Goal: Task Accomplishment & Management: Complete application form

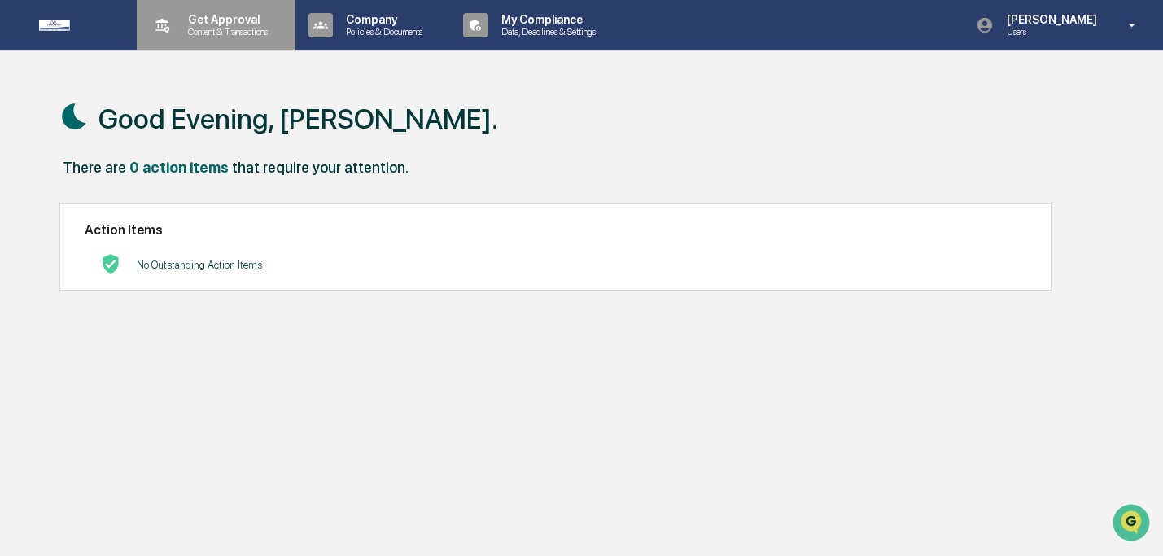
click at [211, 30] on p "Content & Transactions" at bounding box center [225, 31] width 101 height 11
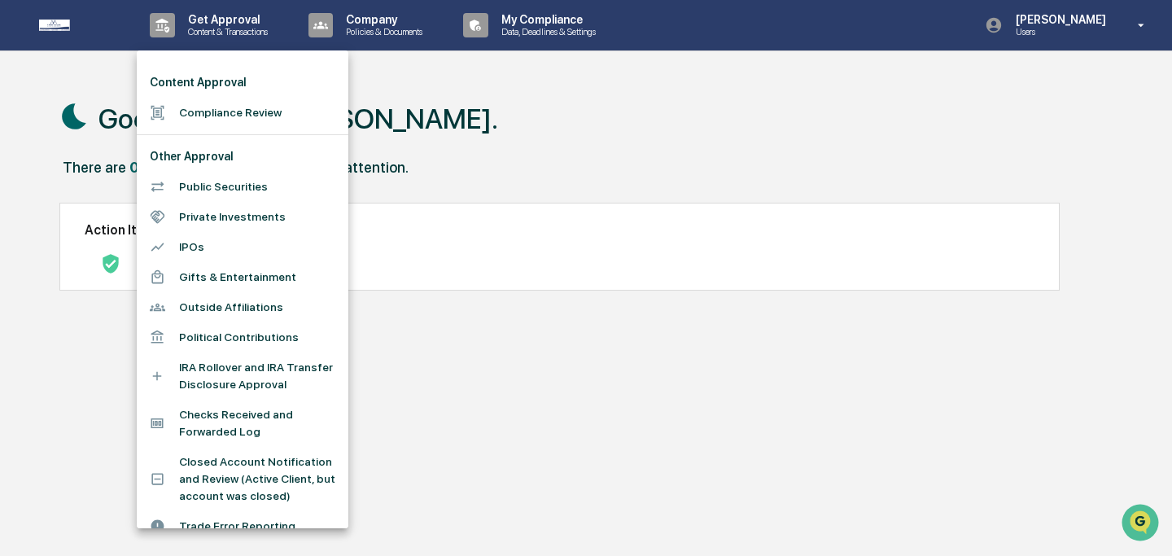
click at [224, 111] on li "Compliance Review" at bounding box center [243, 113] width 212 height 30
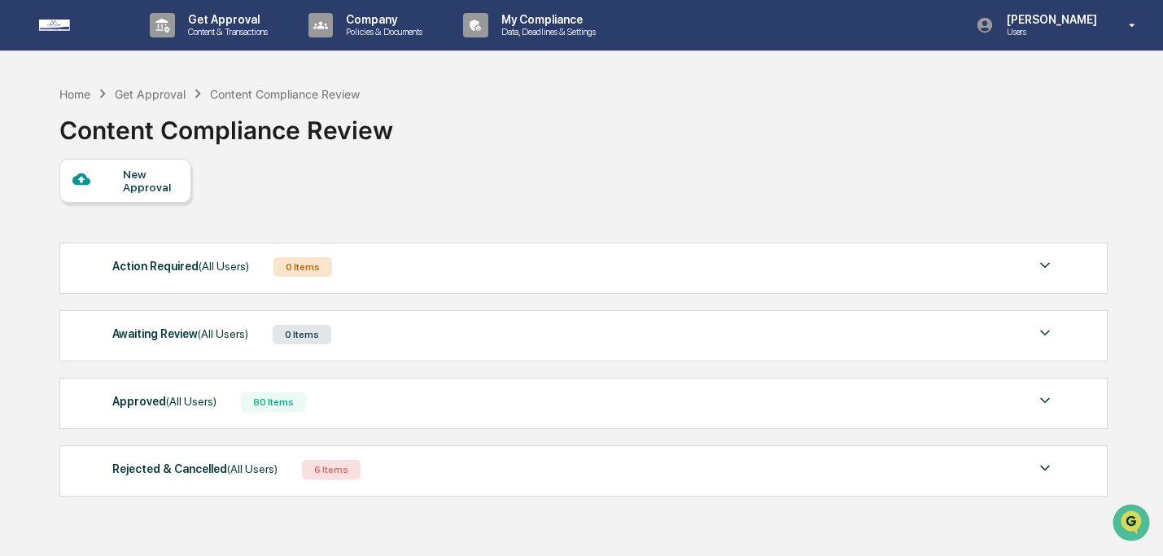
click at [133, 177] on div "New Approval" at bounding box center [150, 181] width 55 height 26
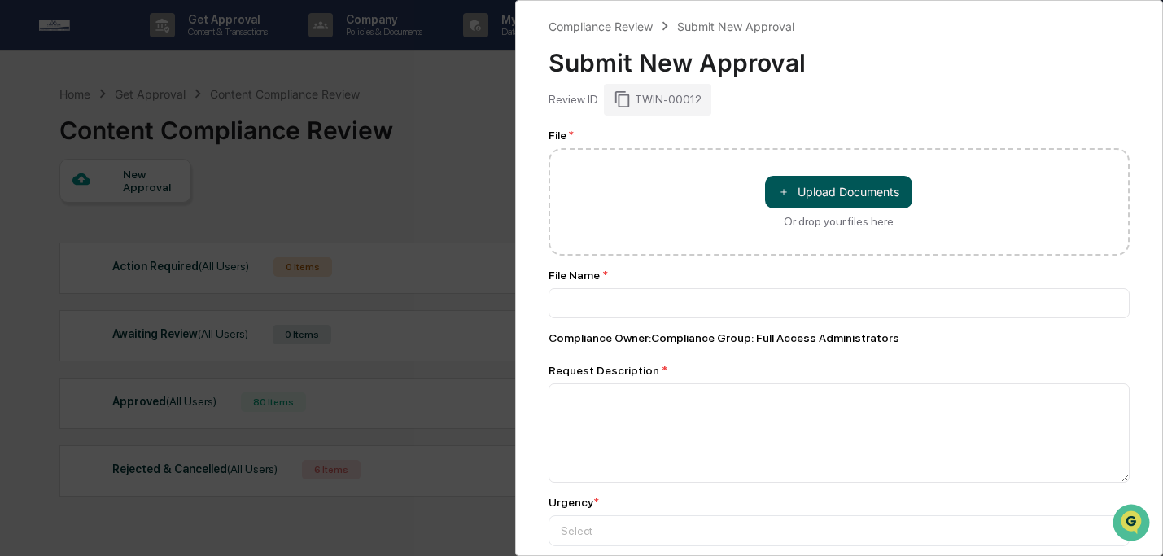
click at [906, 196] on button "＋ Upload Documents" at bounding box center [838, 192] width 147 height 33
type input "**********"
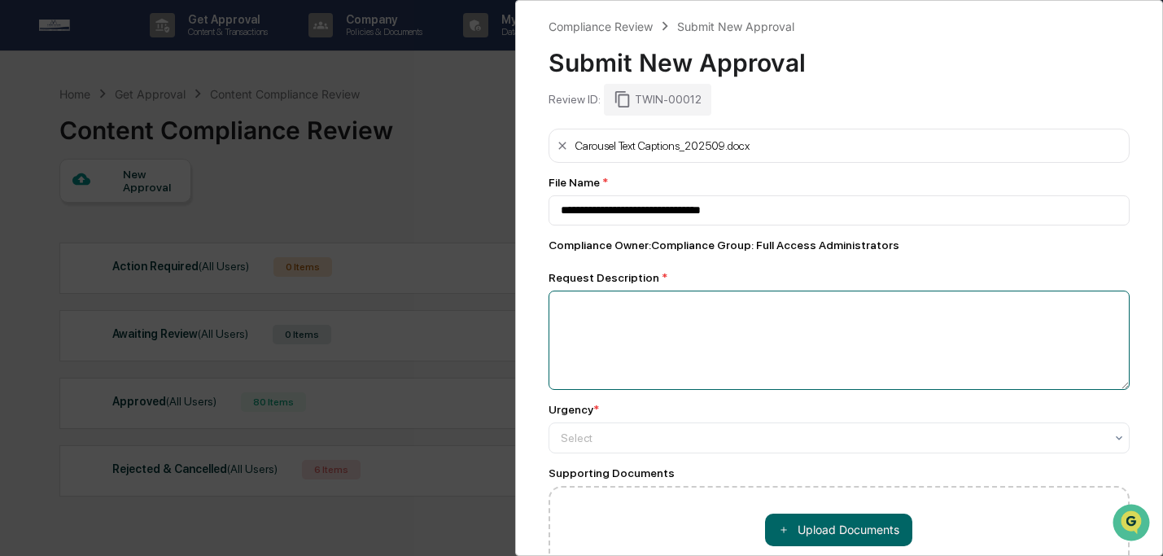
click at [767, 316] on textarea at bounding box center [839, 339] width 582 height 99
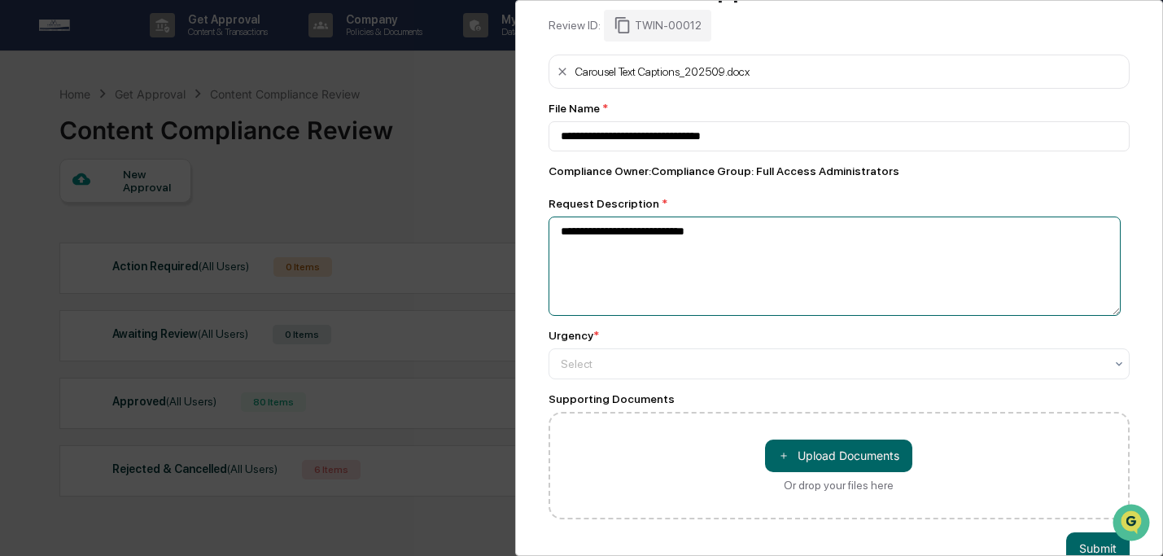
scroll to position [119, 0]
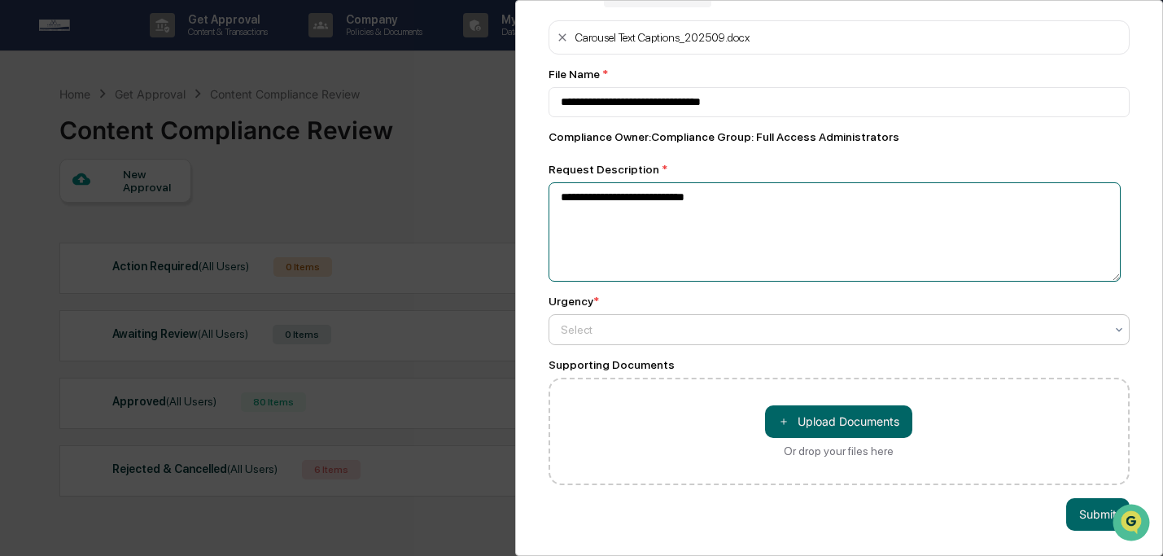
type textarea "**********"
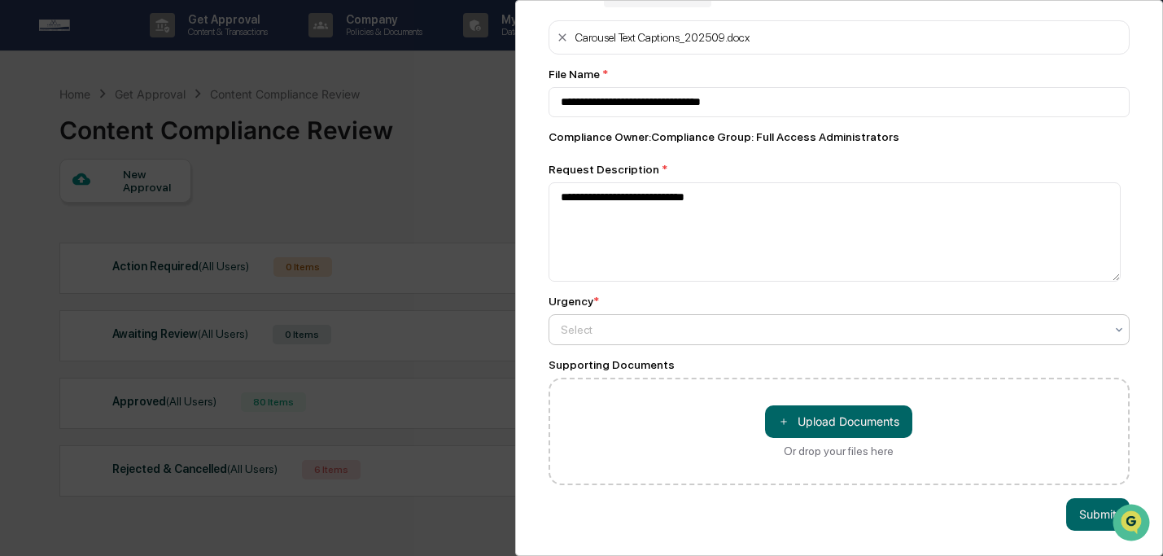
click at [831, 321] on div at bounding box center [833, 329] width 544 height 16
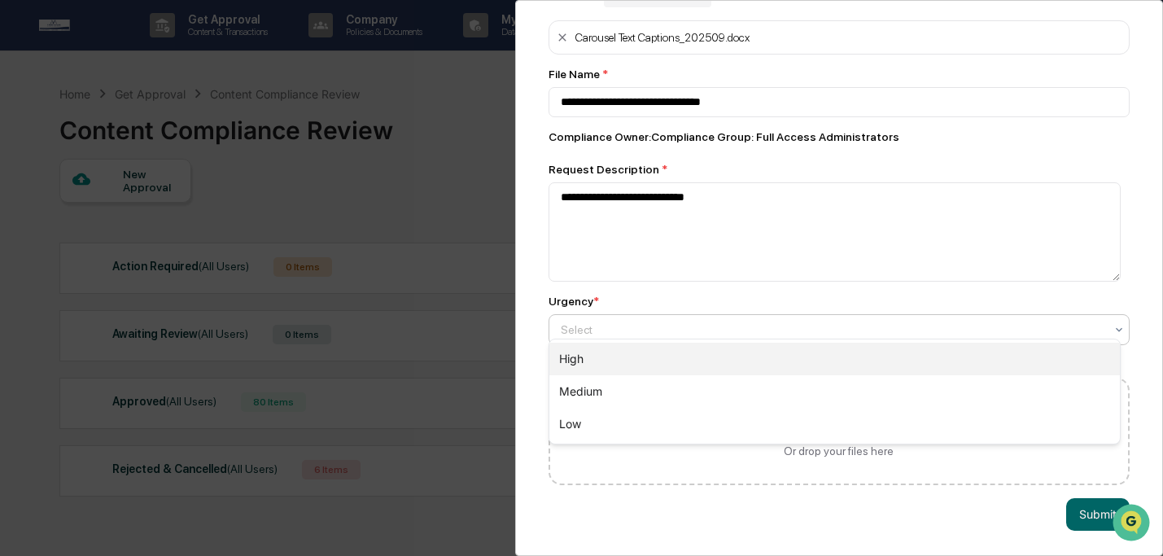
click at [838, 360] on div "High" at bounding box center [834, 359] width 571 height 33
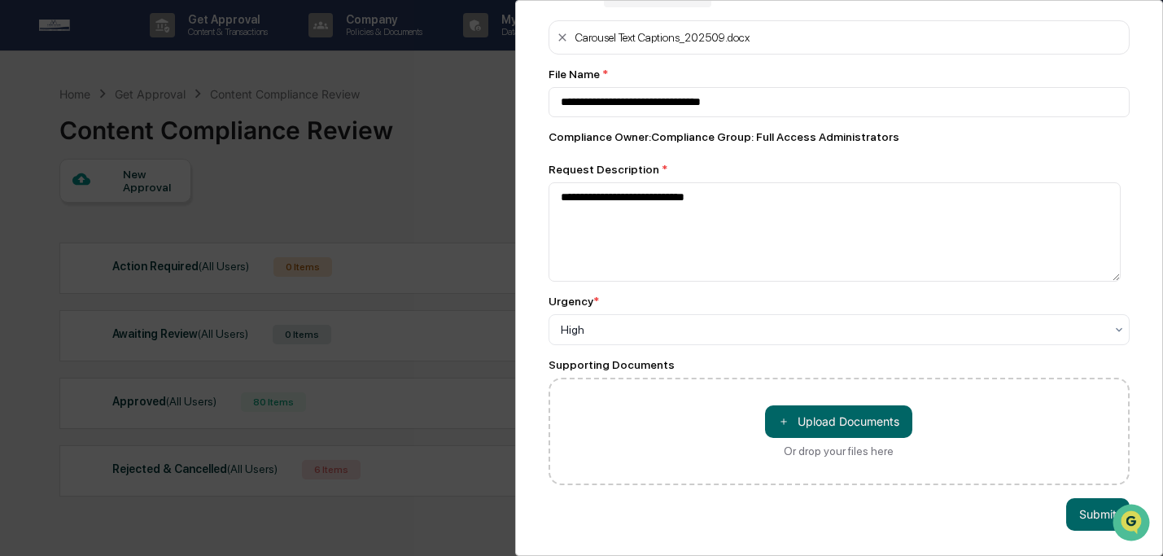
click at [1079, 487] on div "**********" at bounding box center [839, 278] width 648 height 556
click at [1082, 498] on button "Submit" at bounding box center [1097, 514] width 63 height 33
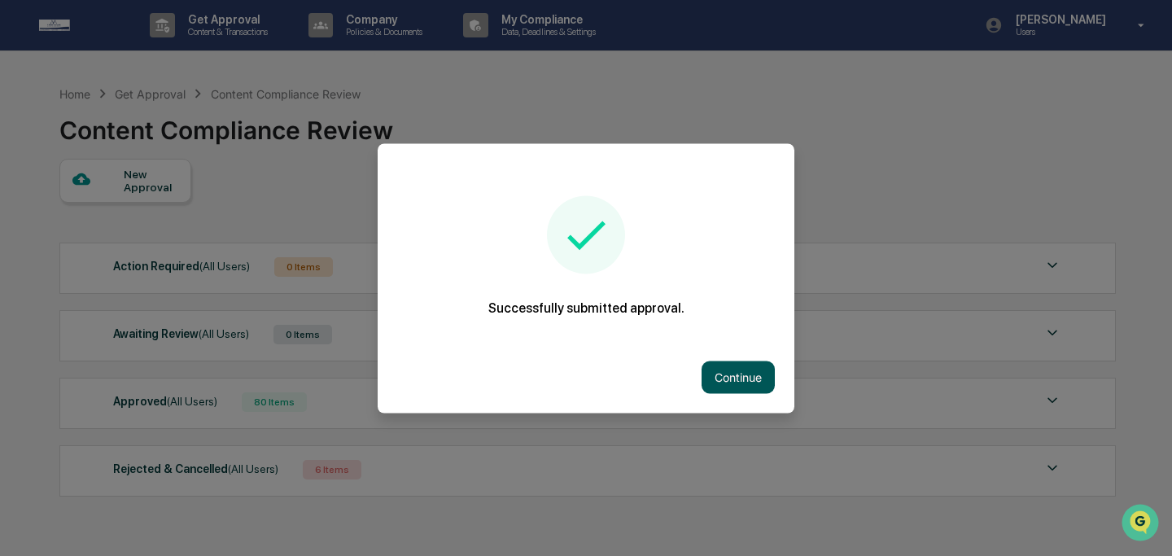
click at [764, 366] on button "Continue" at bounding box center [737, 376] width 73 height 33
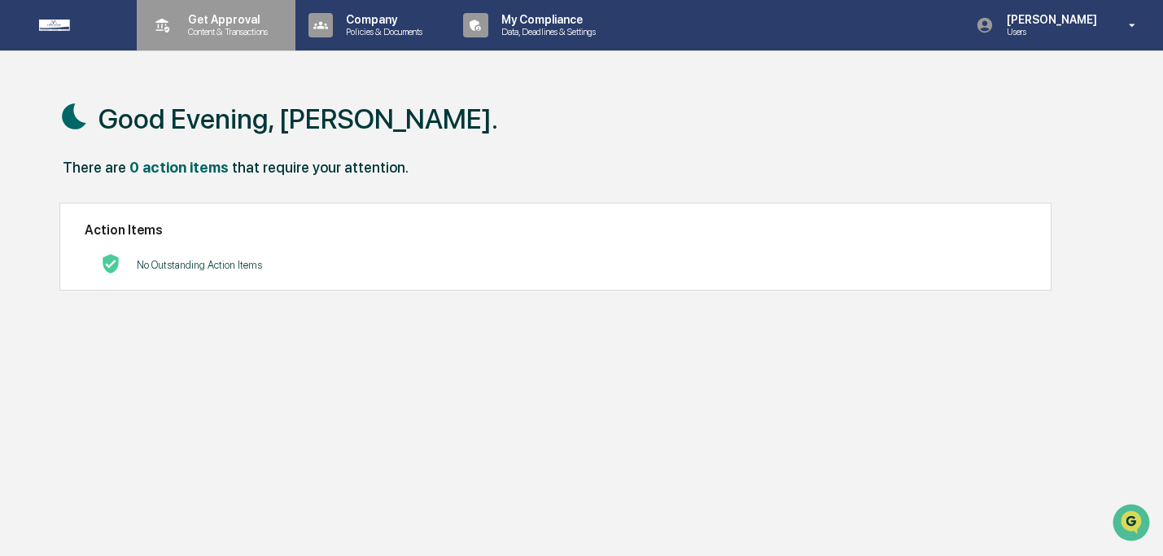
click at [151, 15] on icon at bounding box center [162, 25] width 25 height 25
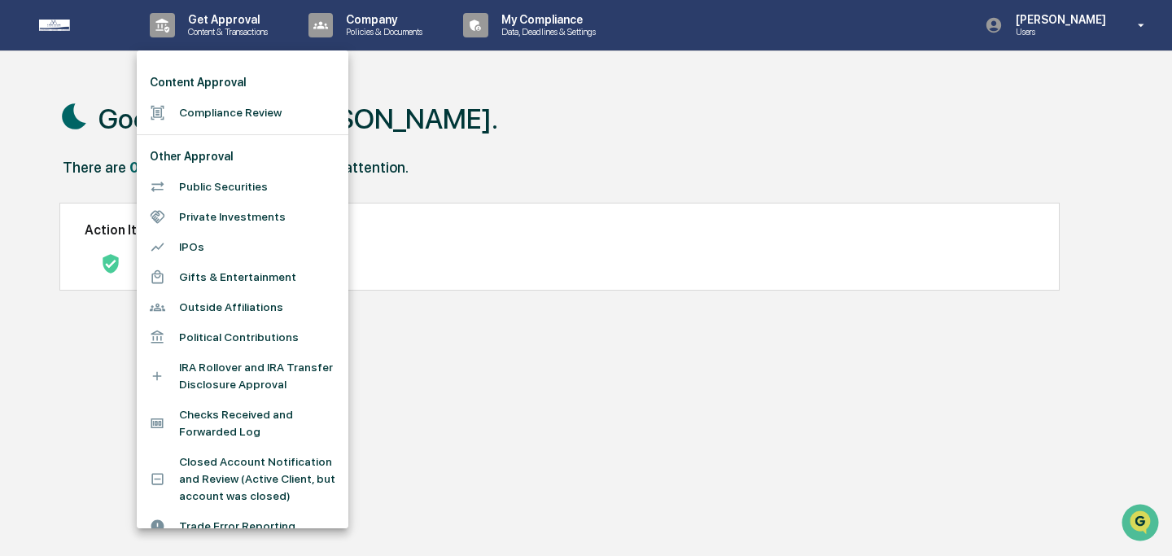
click at [172, 77] on li "Content Approval" at bounding box center [243, 83] width 212 height 30
click at [180, 103] on li "Compliance Review" at bounding box center [243, 113] width 212 height 30
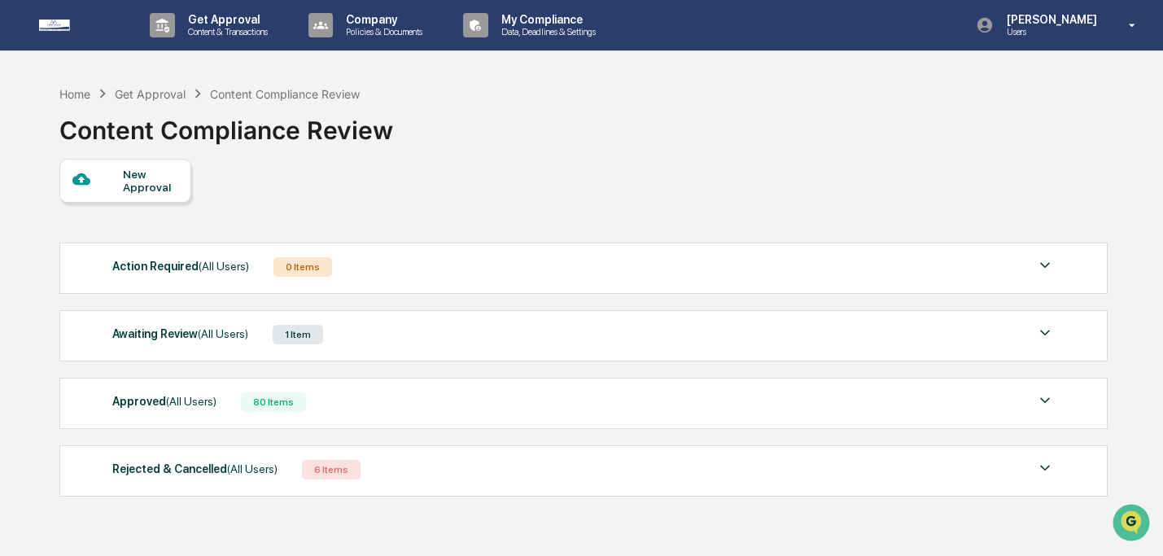
click at [232, 331] on span "(All Users)" at bounding box center [223, 333] width 50 height 13
